Goal: Navigation & Orientation: Find specific page/section

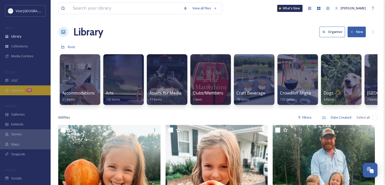
click at [26, 91] on div "Uploads 46" at bounding box center [25, 90] width 51 height 10
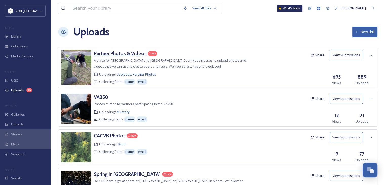
click at [120, 53] on h3 "Partner Photos & Videos" at bounding box center [120, 53] width 53 height 6
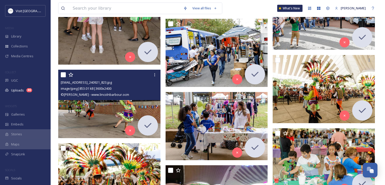
scroll to position [1290, 0]
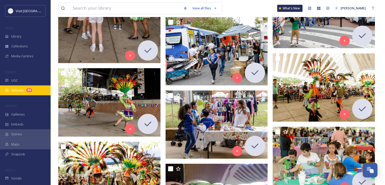
click at [18, 90] on span "Uploads" at bounding box center [17, 90] width 13 height 5
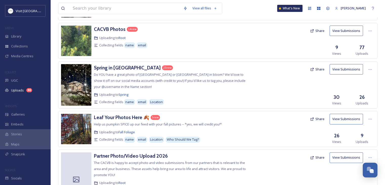
scroll to position [108, 0]
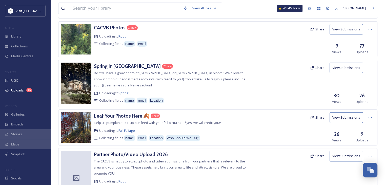
click at [114, 25] on h3 "CACVB Photos" at bounding box center [110, 28] width 32 height 6
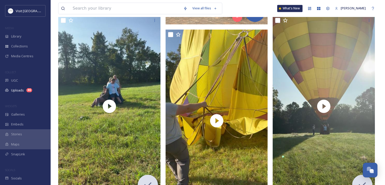
scroll to position [780, 0]
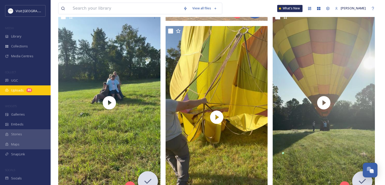
click at [18, 90] on span "Uploads" at bounding box center [17, 90] width 13 height 5
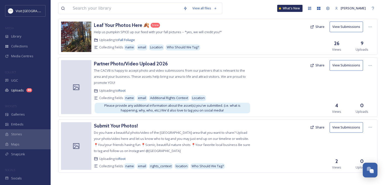
scroll to position [201, 0]
